Goal: Task Accomplishment & Management: Manage account settings

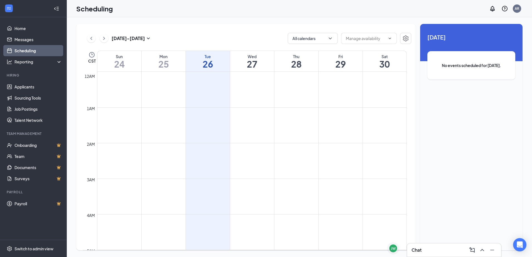
scroll to position [274, 0]
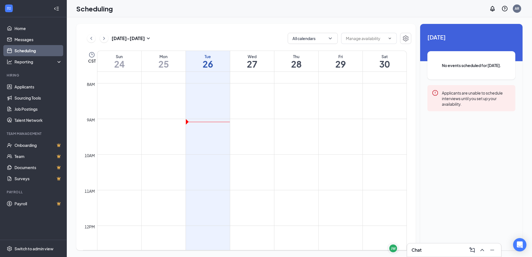
click at [367, 101] on td at bounding box center [252, 105] width 310 height 9
click at [31, 86] on link "Applicants" at bounding box center [38, 86] width 48 height 11
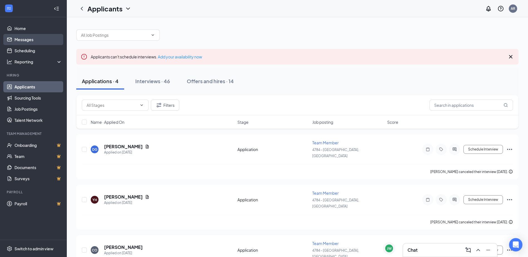
click at [26, 40] on link "Messages" at bounding box center [38, 39] width 48 height 11
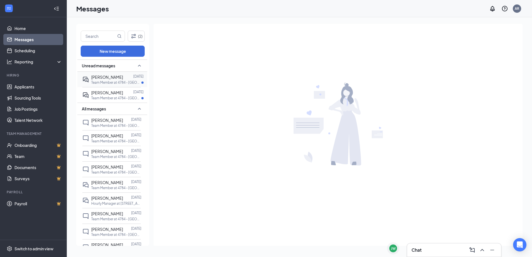
click at [110, 83] on p "Team Member at 4784 - [GEOGRAPHIC_DATA], [GEOGRAPHIC_DATA]" at bounding box center [116, 82] width 50 height 5
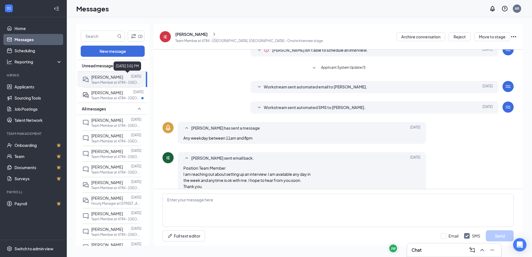
scroll to position [33, 0]
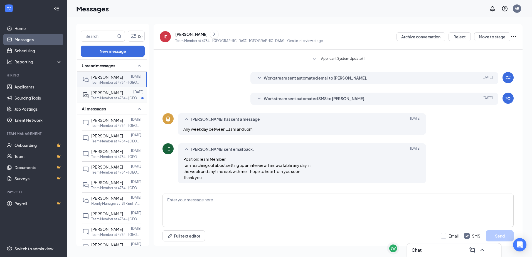
click at [116, 98] on p "Team Member at 4784 - [GEOGRAPHIC_DATA], [GEOGRAPHIC_DATA]" at bounding box center [116, 98] width 50 height 5
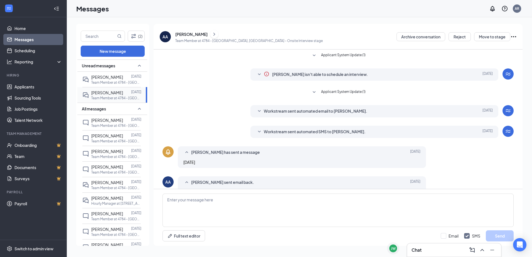
scroll to position [15, 0]
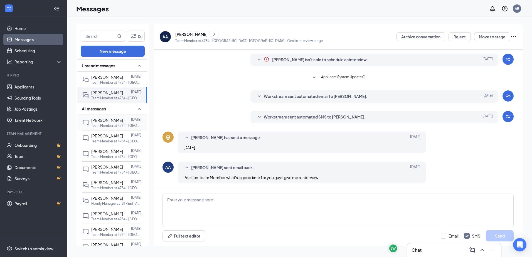
click at [106, 121] on span "[PERSON_NAME]" at bounding box center [107, 120] width 32 height 5
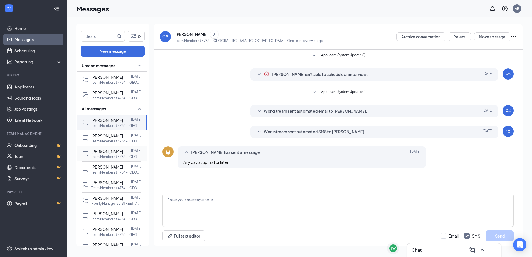
click at [109, 158] on p "Team Member at 4784 - [GEOGRAPHIC_DATA], [GEOGRAPHIC_DATA]" at bounding box center [116, 157] width 50 height 5
click at [102, 87] on div "[PERSON_NAME] [DATE] Team Member at 4784 - [GEOGRAPHIC_DATA], [GEOGRAPHIC_DATA]" at bounding box center [111, 95] width 58 height 16
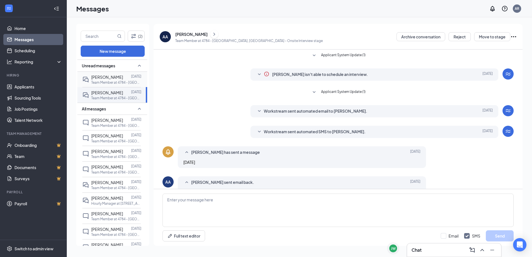
scroll to position [15, 0]
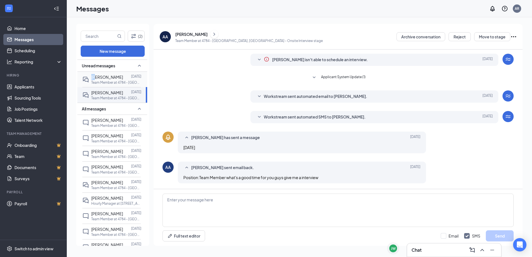
drag, startPoint x: 95, startPoint y: 77, endPoint x: 91, endPoint y: 80, distance: 4.7
click at [91, 80] on div "[PERSON_NAME] [DATE] Team Member at 4784 - [GEOGRAPHIC_DATA], [GEOGRAPHIC_DATA]" at bounding box center [111, 79] width 58 height 15
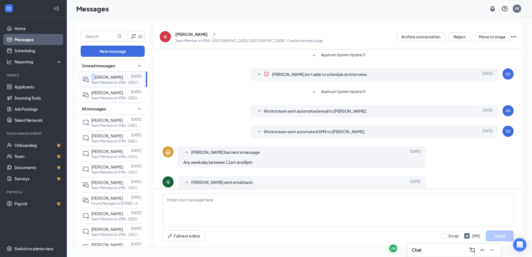
scroll to position [33, 0]
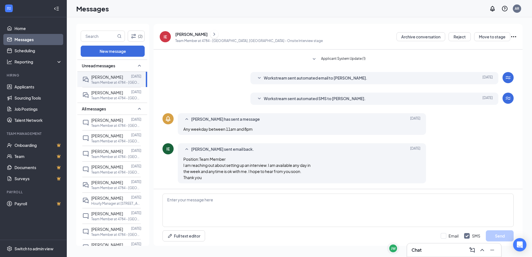
click at [316, 42] on div "IE [PERSON_NAME] Team Member at 4784 - [GEOGRAPHIC_DATA], [GEOGRAPHIC_DATA] - O…" at bounding box center [339, 37] width 358 height 14
click at [212, 36] on icon "ChevronRight" at bounding box center [215, 34] width 6 height 7
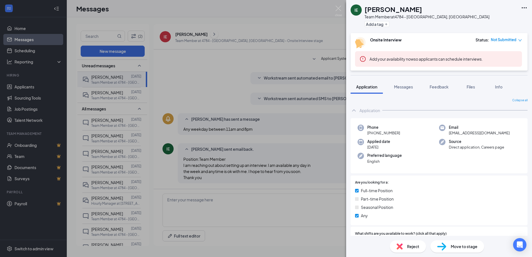
click at [294, 118] on div "IE [PERSON_NAME] Team Member at 4784 - [GEOGRAPHIC_DATA], [GEOGRAPHIC_DATA] Add…" at bounding box center [266, 128] width 532 height 257
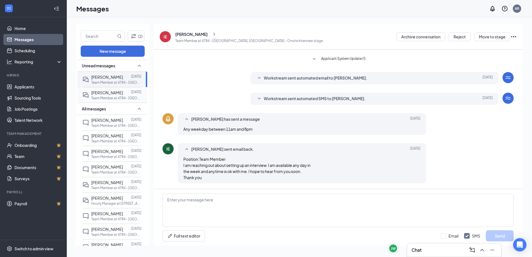
click at [123, 94] on div at bounding box center [127, 93] width 8 height 6
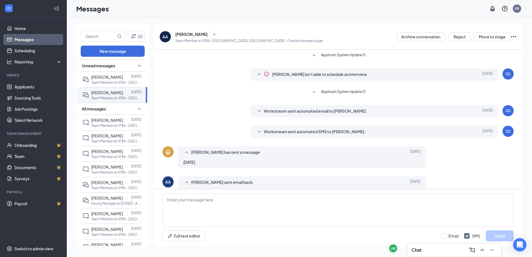
scroll to position [15, 0]
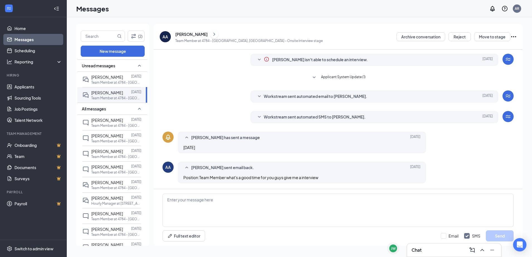
click at [212, 35] on icon "ChevronRight" at bounding box center [215, 34] width 6 height 7
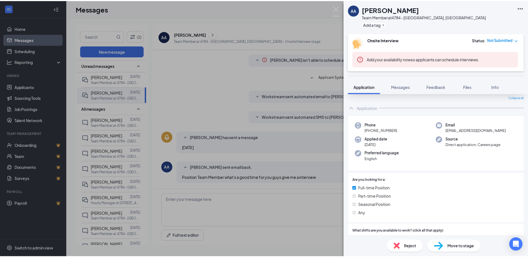
scroll to position [28, 0]
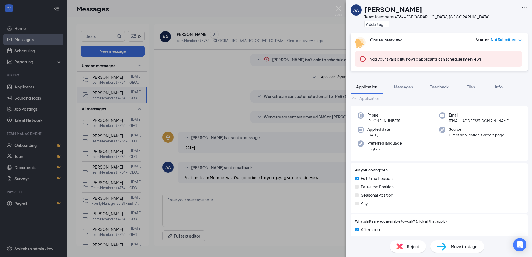
drag, startPoint x: 190, startPoint y: 116, endPoint x: 171, endPoint y: 96, distance: 28.0
click at [190, 116] on div "AA [PERSON_NAME] Team Member at 4784 - [GEOGRAPHIC_DATA], [GEOGRAPHIC_DATA] Add…" at bounding box center [266, 128] width 532 height 257
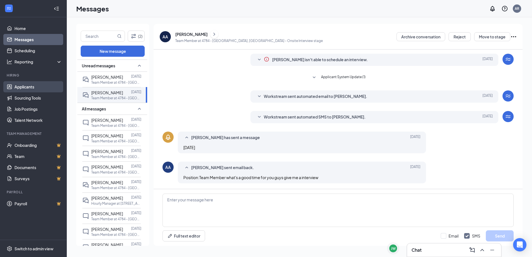
click at [49, 84] on link "Applicants" at bounding box center [38, 86] width 48 height 11
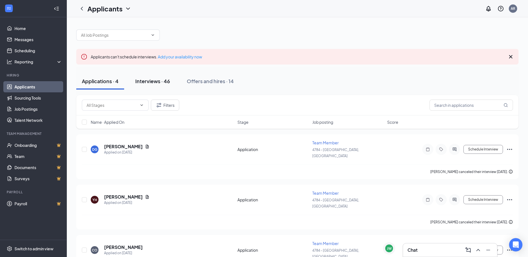
click at [158, 82] on div "Interviews · 46" at bounding box center [152, 81] width 35 height 7
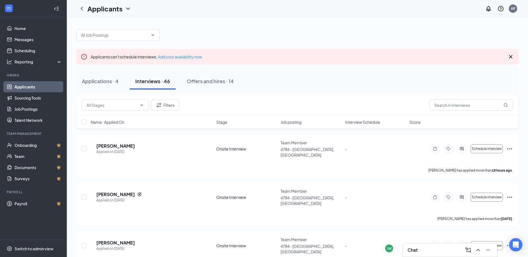
click at [283, 124] on span "Job posting" at bounding box center [291, 122] width 21 height 6
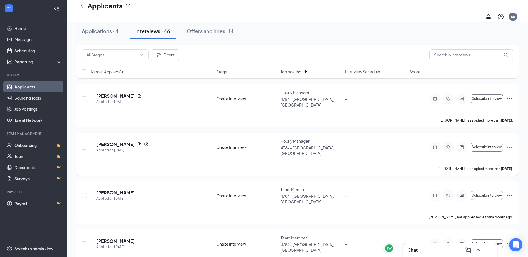
scroll to position [56, 0]
click at [297, 74] on span "Job posting" at bounding box center [291, 72] width 21 height 6
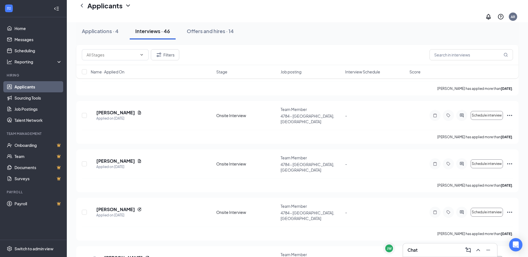
click at [428, 23] on div "Applications · 4 Interviews · 46 Offers and hires · 14" at bounding box center [297, 31] width 443 height 17
